Goal: Task Accomplishment & Management: Use online tool/utility

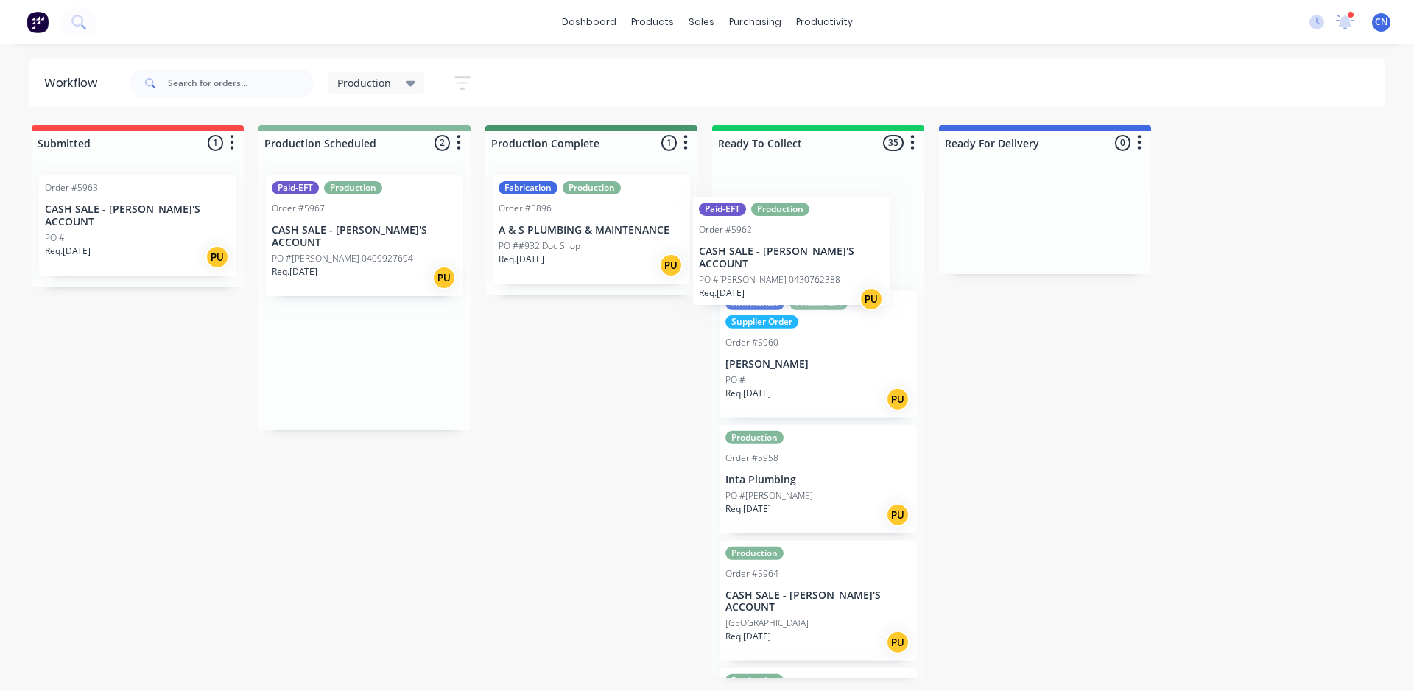
drag, startPoint x: 359, startPoint y: 247, endPoint x: 791, endPoint y: 269, distance: 432.0
click at [791, 269] on div "Submitted 1 Summaries Total order value Invoiced to date To be invoiced Order #…" at bounding box center [1110, 401] width 2242 height 552
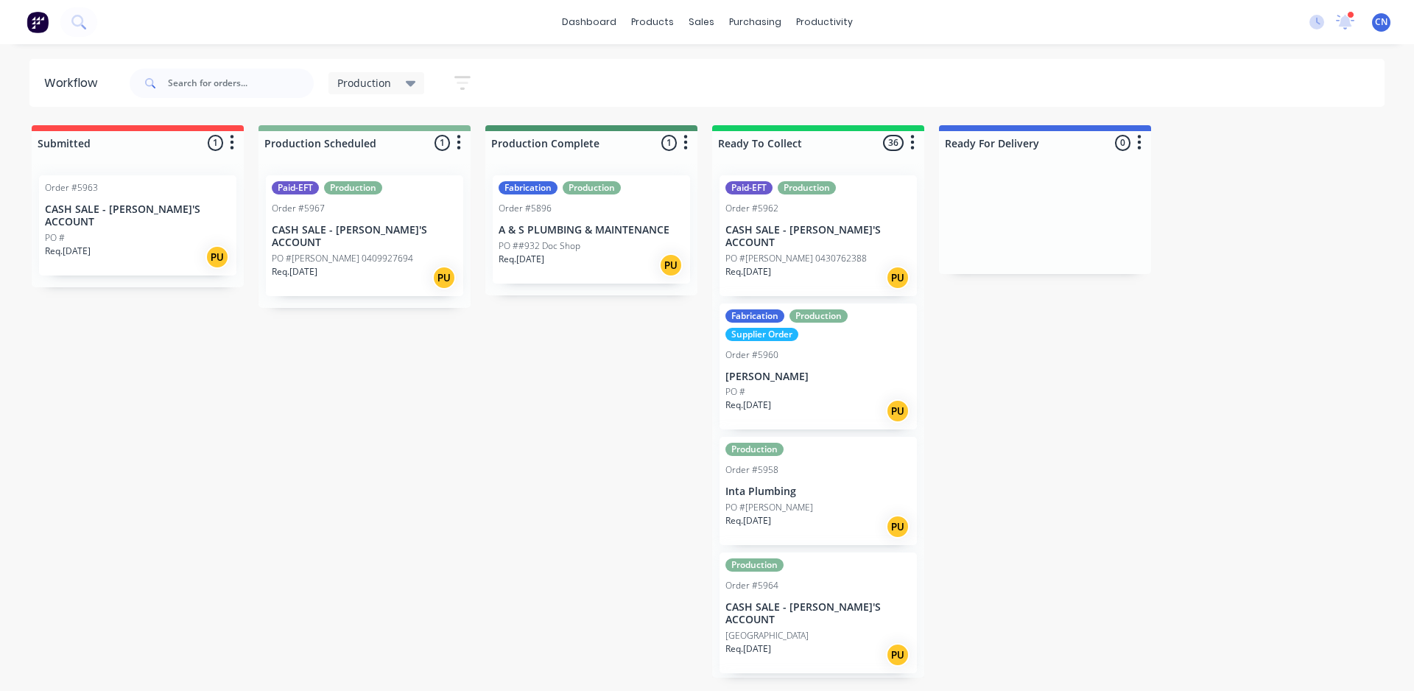
click at [393, 252] on div "PO #[PERSON_NAME] 0409927694" at bounding box center [365, 258] width 186 height 13
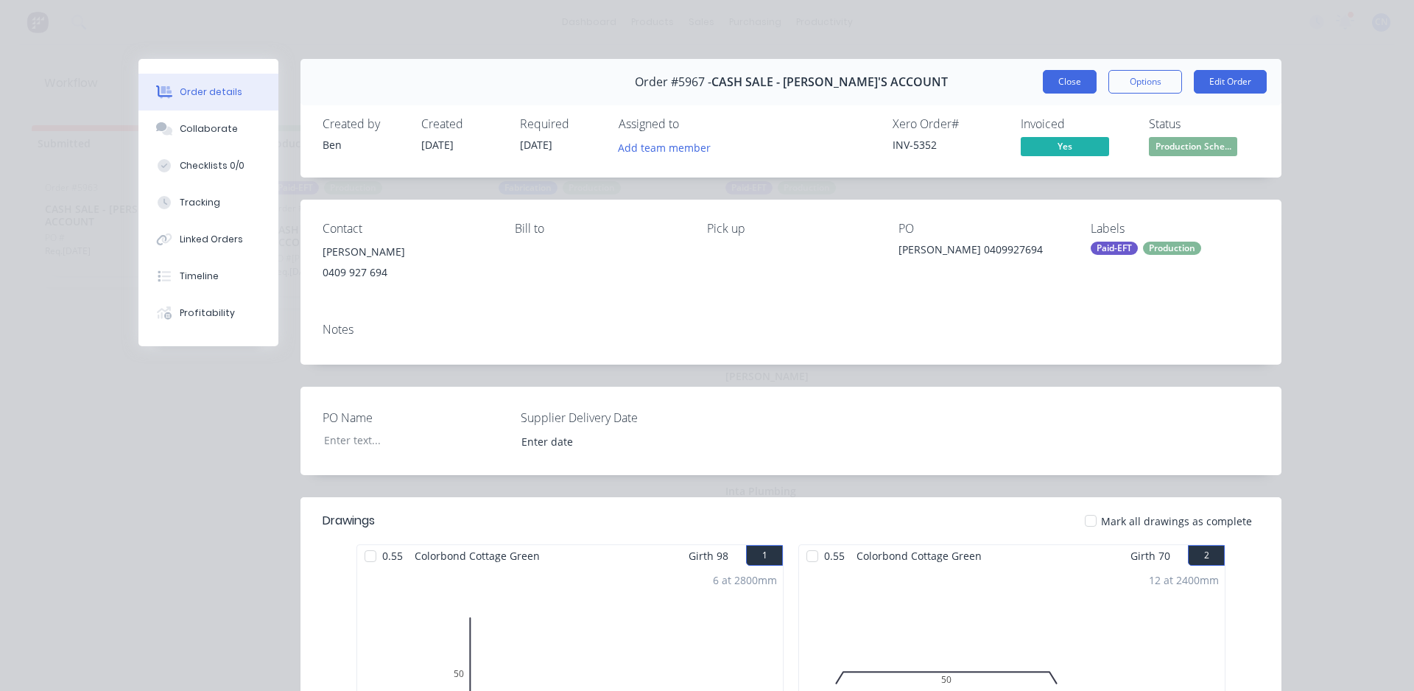
click at [1066, 85] on button "Close" at bounding box center [1070, 82] width 54 height 24
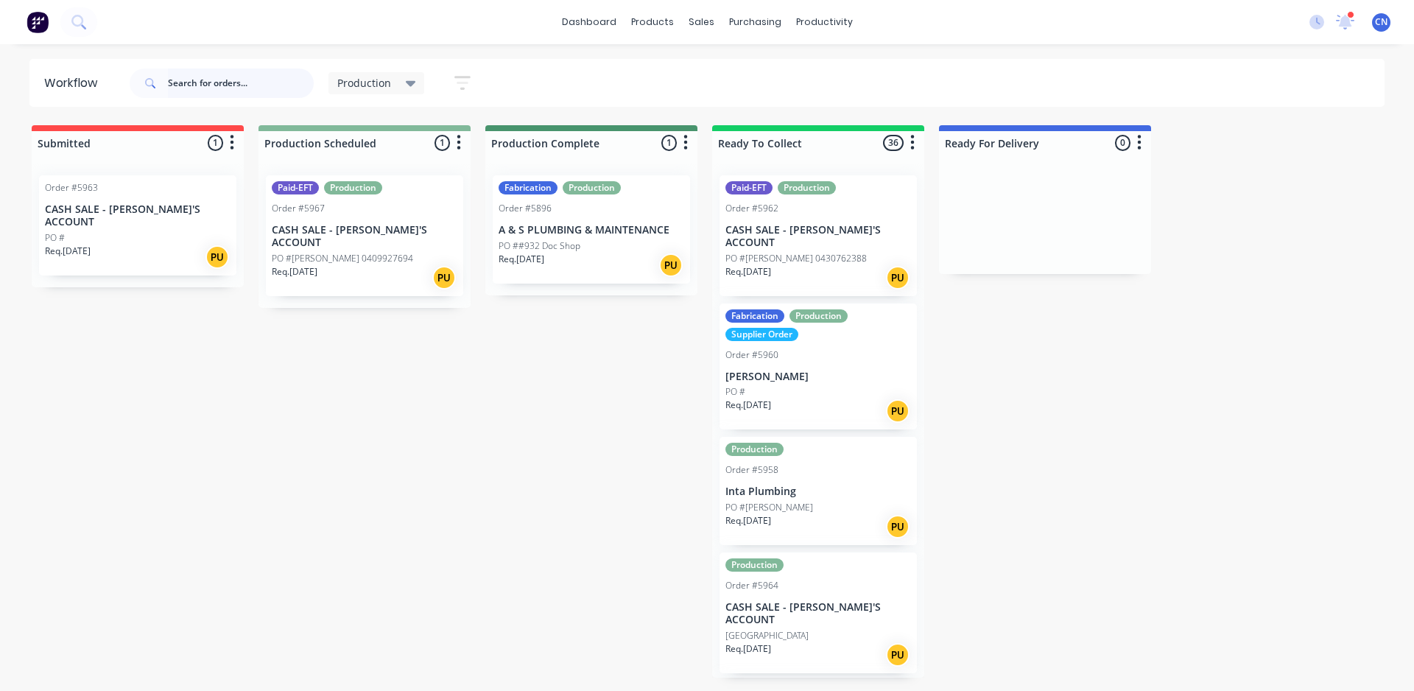
click at [283, 86] on input "text" at bounding box center [241, 82] width 146 height 29
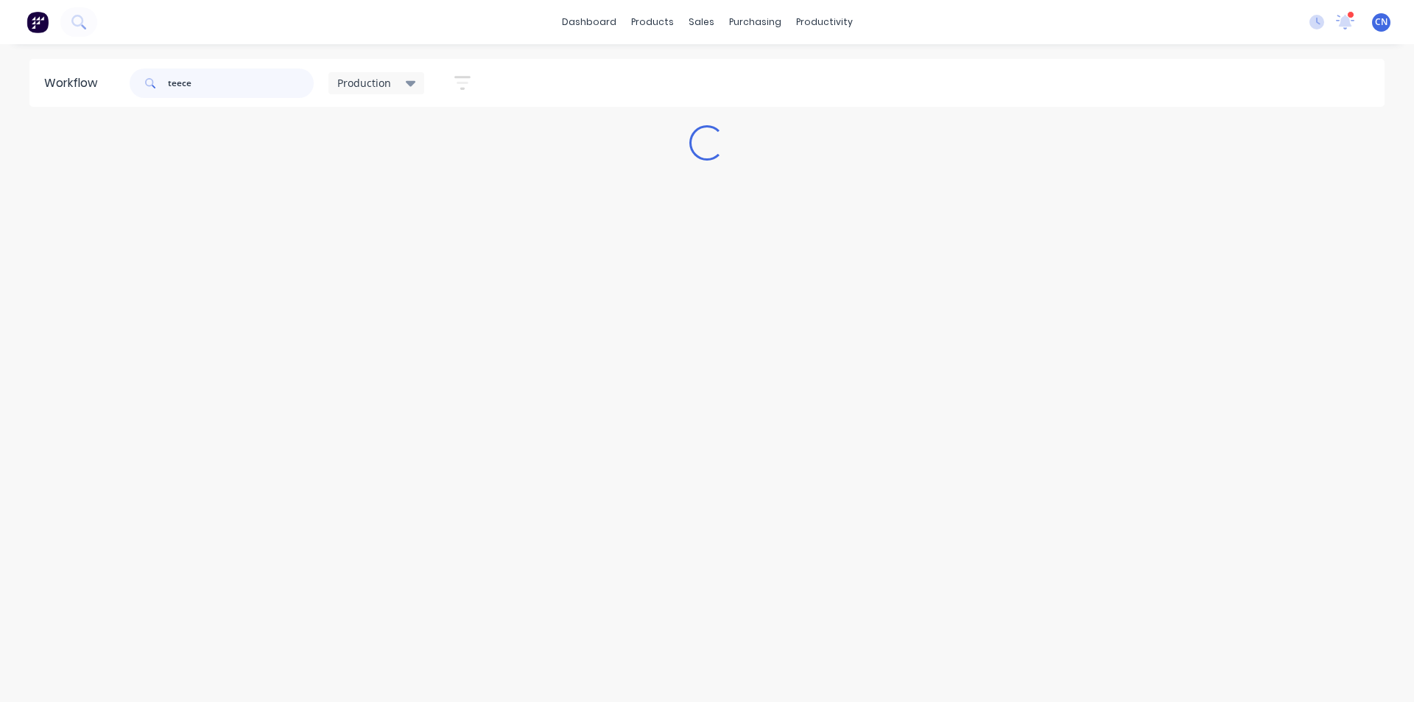
click at [171, 87] on input "teece" at bounding box center [241, 82] width 146 height 29
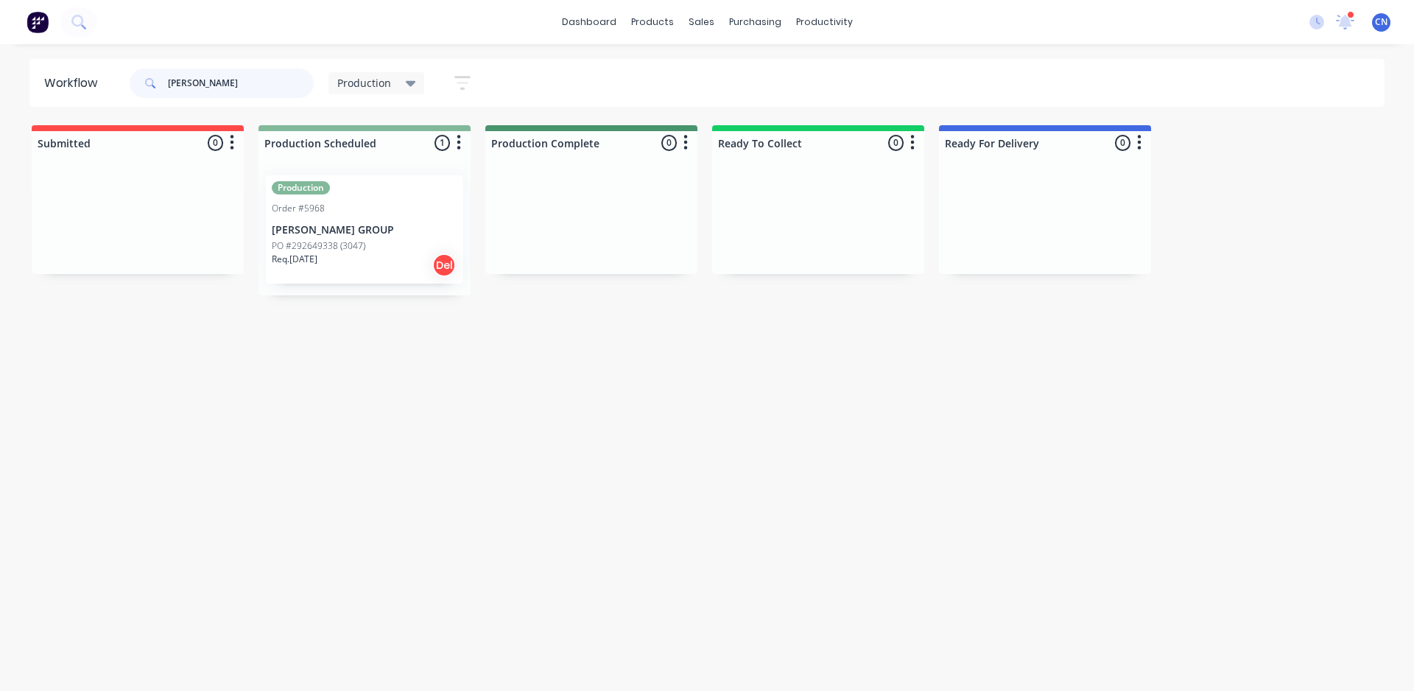
type input "[PERSON_NAME]"
click at [423, 255] on div "Req. [DATE] Del" at bounding box center [365, 265] width 186 height 25
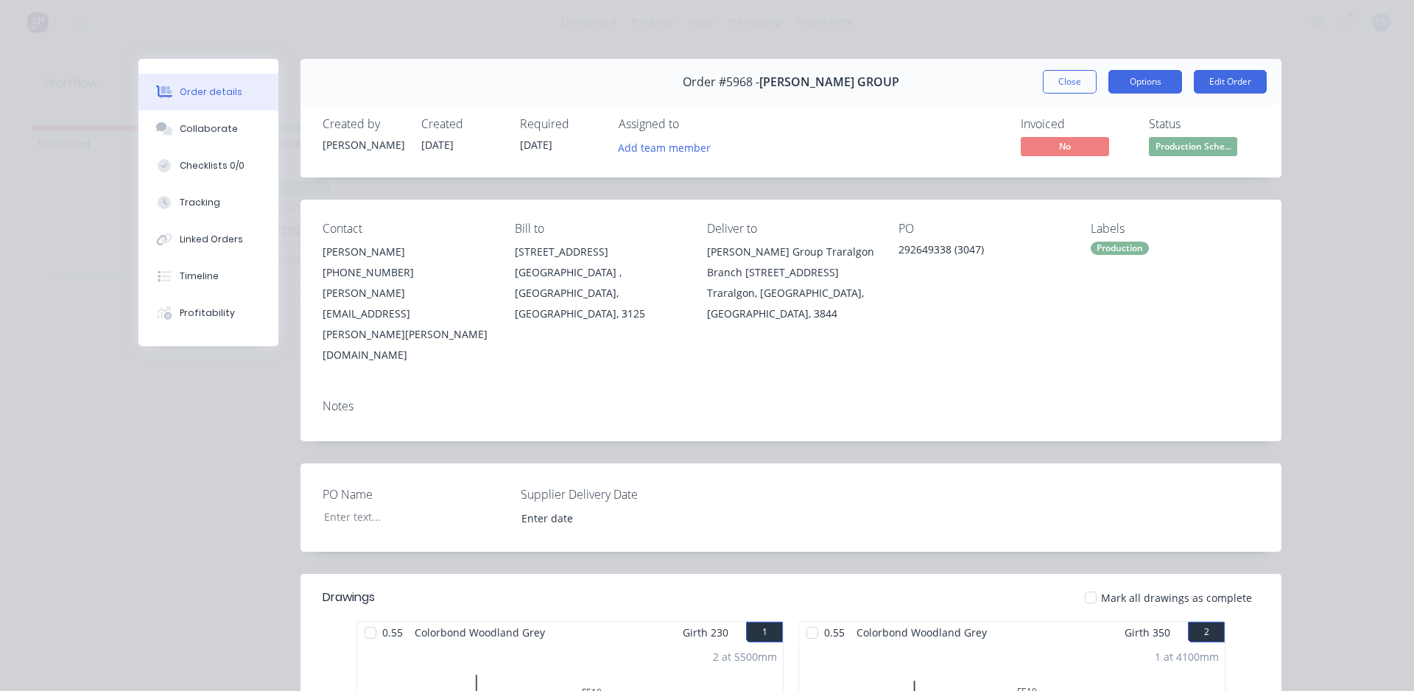
click at [1135, 86] on button "Options" at bounding box center [1145, 82] width 74 height 24
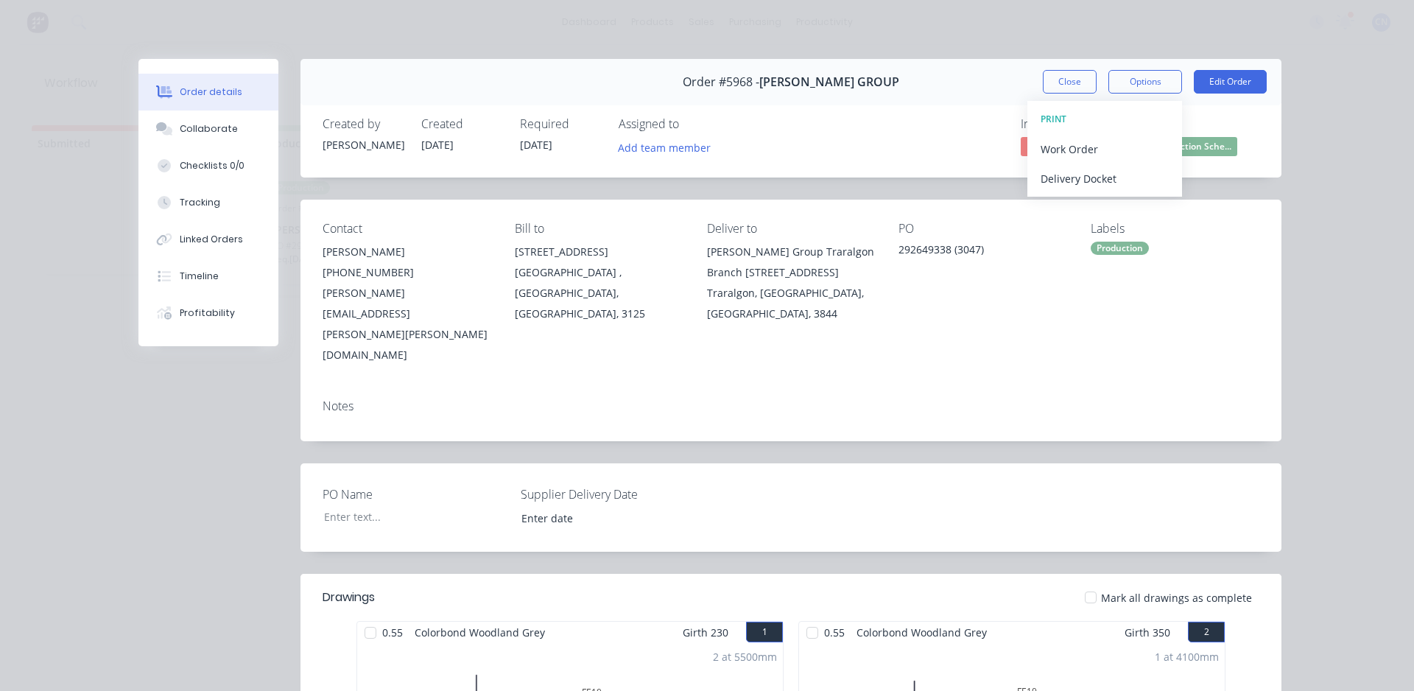
click at [1320, 201] on div "Order details Collaborate Checklists 0/0 Tracking Linked Orders Timeline Profit…" at bounding box center [707, 345] width 1414 height 691
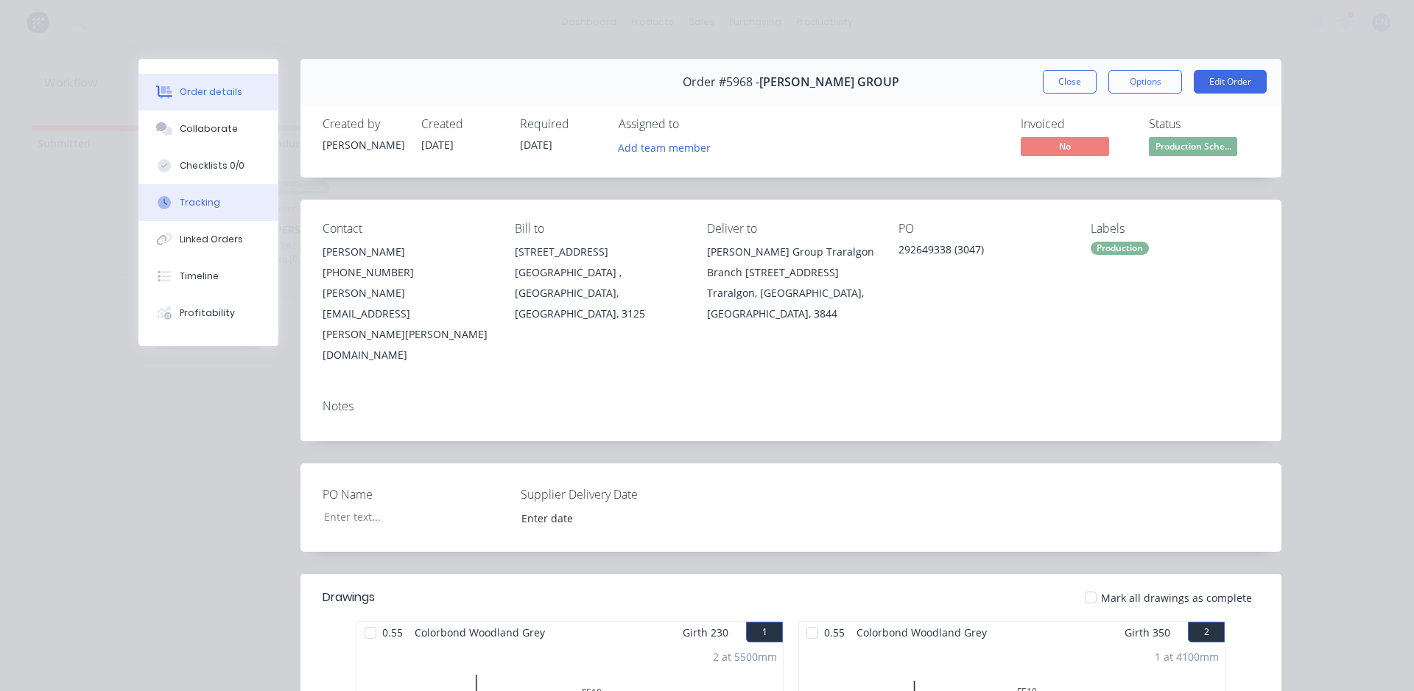
click at [194, 200] on div "Tracking" at bounding box center [200, 202] width 40 height 13
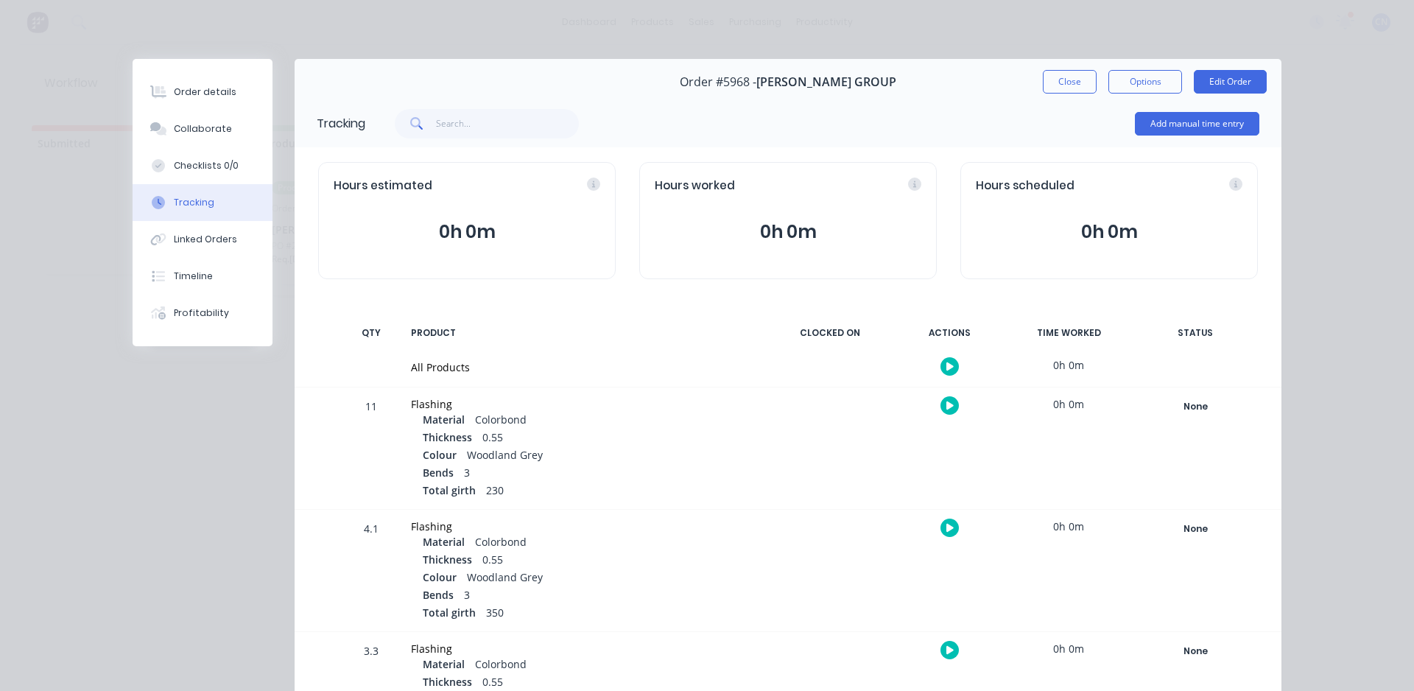
click at [946, 370] on icon "button" at bounding box center [949, 367] width 7 height 10
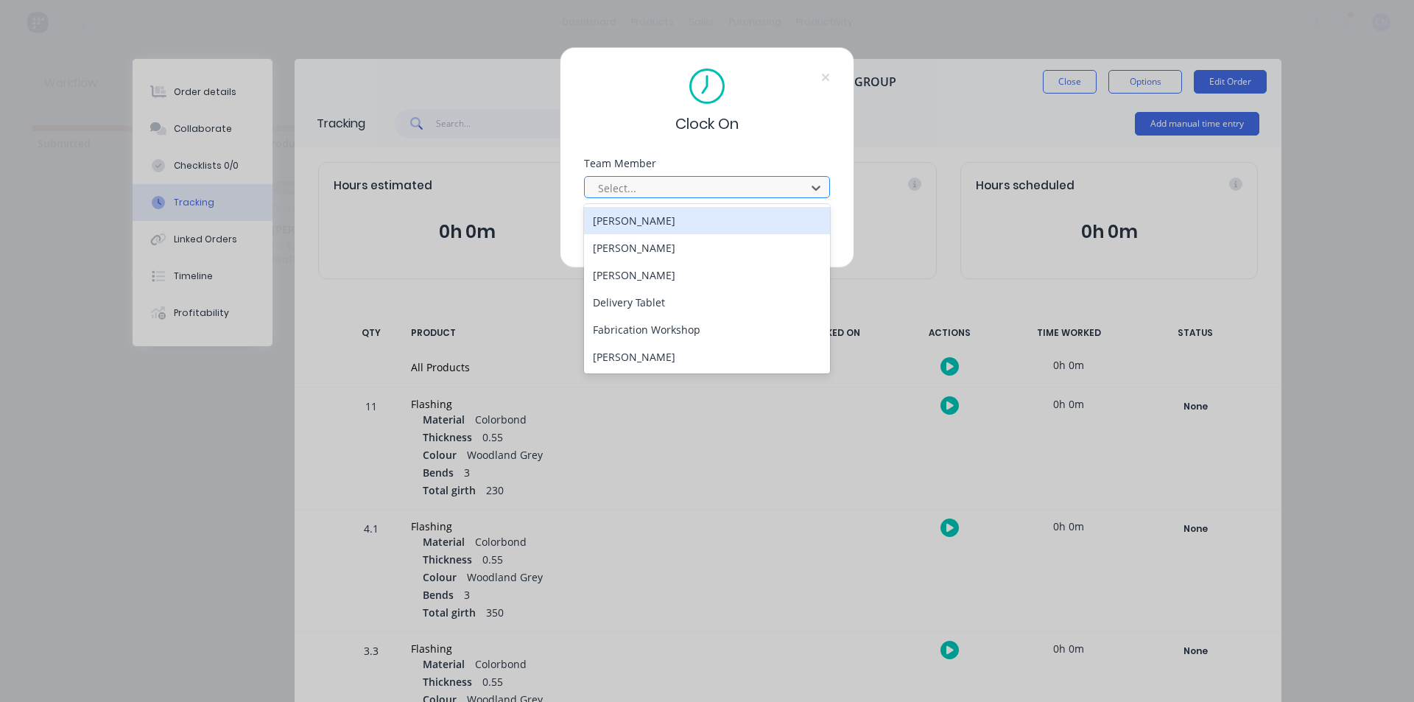
click at [624, 193] on div at bounding box center [697, 188] width 202 height 18
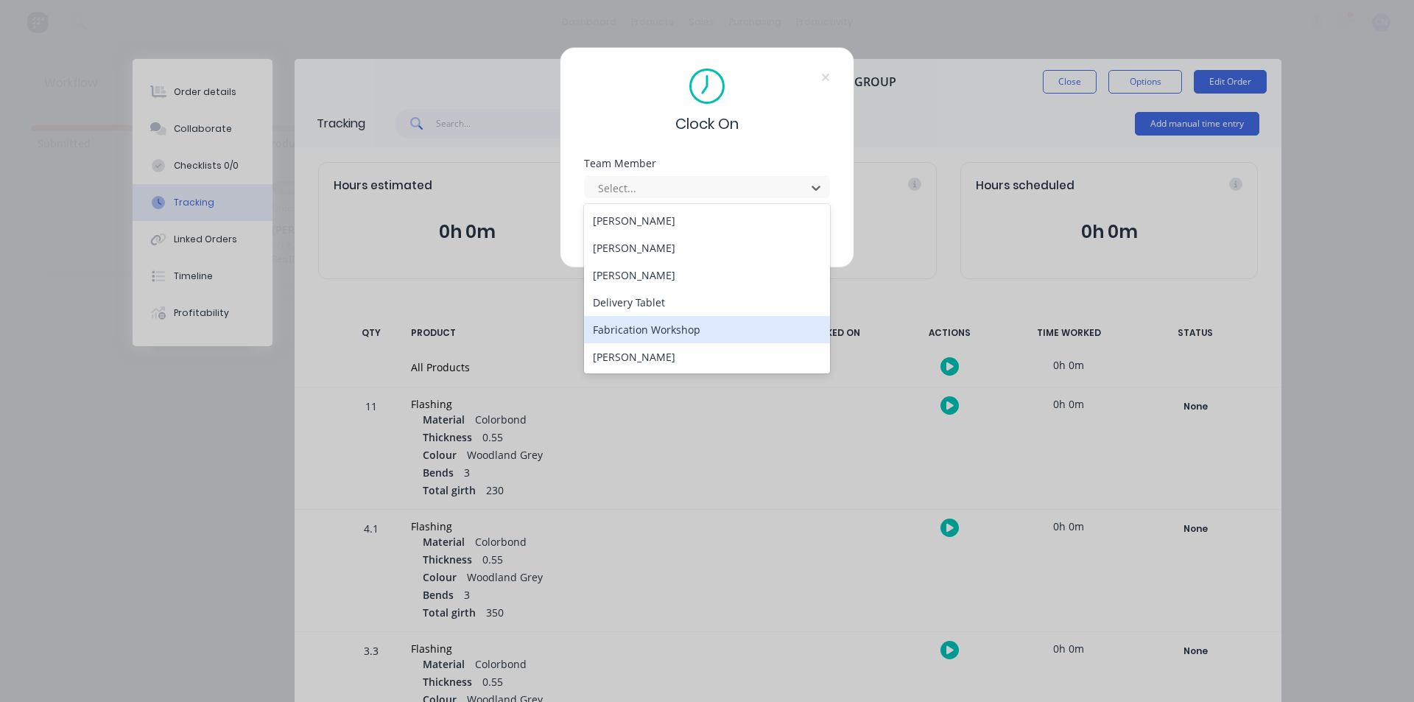
click at [650, 323] on div "Fabrication Workshop" at bounding box center [707, 329] width 246 height 27
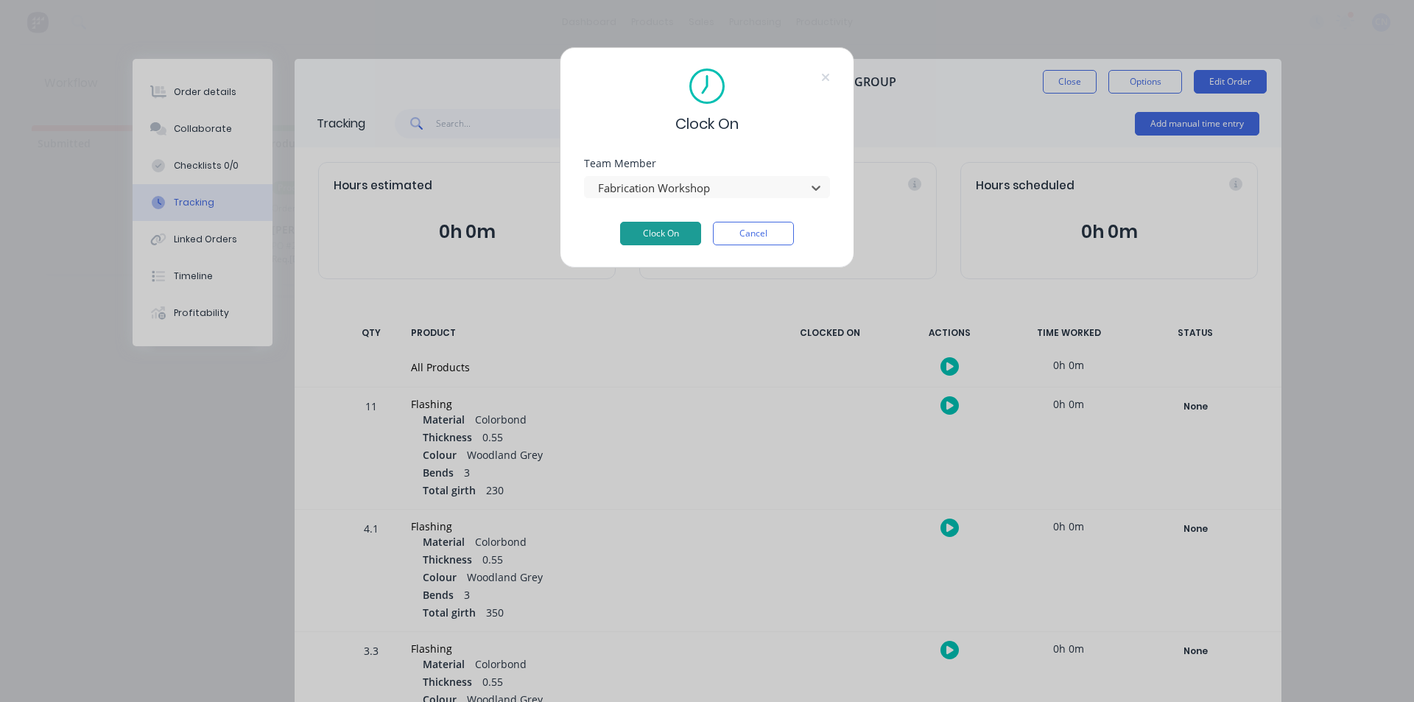
click at [647, 242] on button "Clock On" at bounding box center [660, 234] width 81 height 24
